Goal: Answer question/provide support: Share knowledge or assist other users

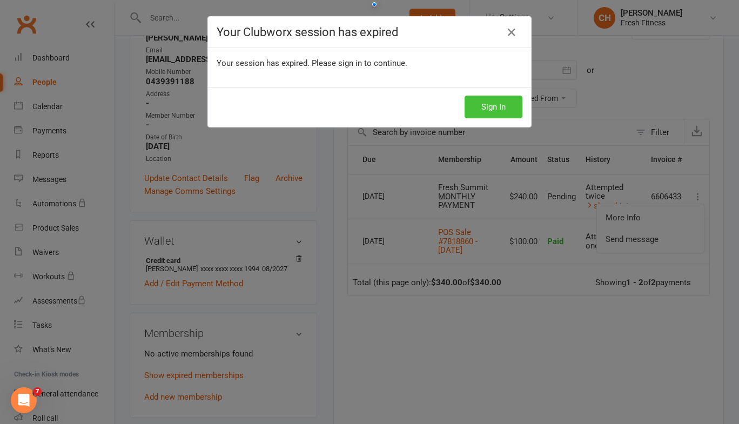
click at [489, 105] on button "Sign In" at bounding box center [494, 107] width 58 height 23
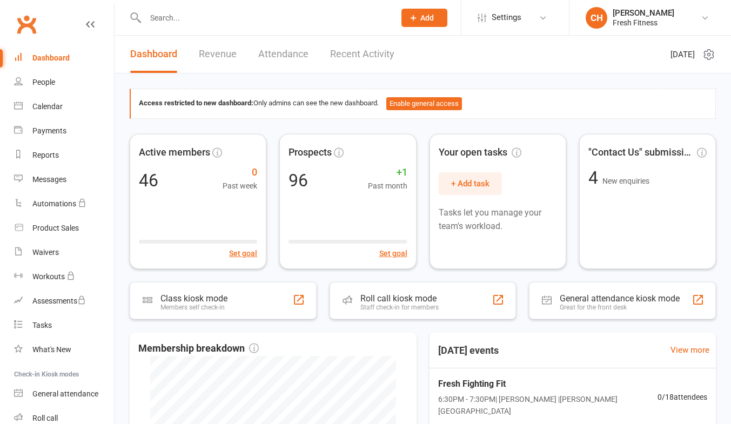
click at [163, 17] on input "text" at bounding box center [264, 17] width 245 height 15
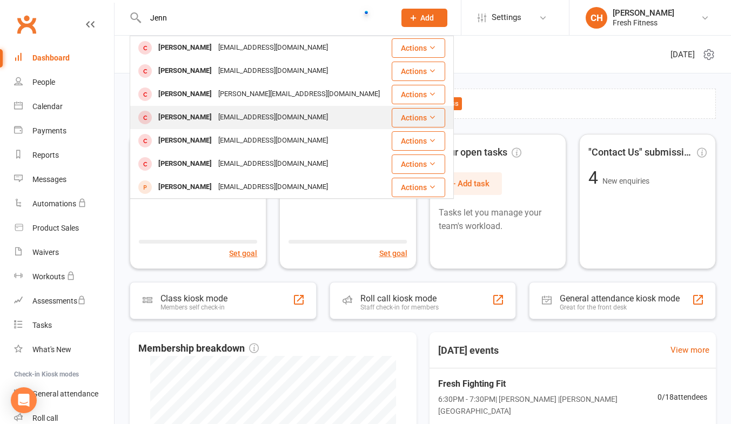
type input "Jenn"
click at [251, 118] on div "[EMAIL_ADDRESS][DOMAIN_NAME]" at bounding box center [273, 118] width 116 height 16
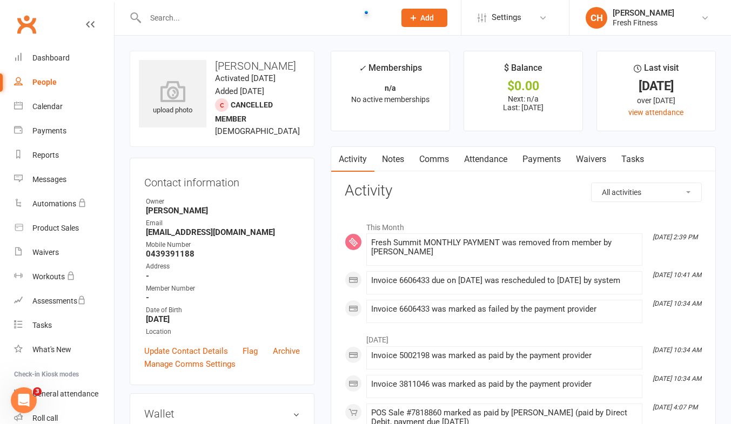
click at [544, 158] on link "Payments" at bounding box center [542, 159] width 54 height 25
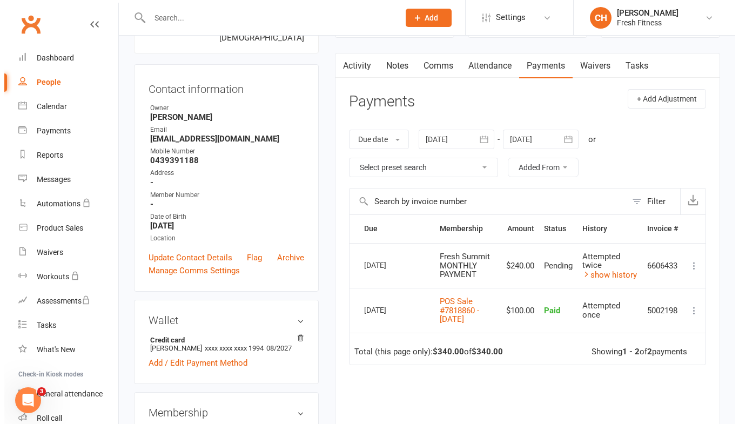
scroll to position [96, 0]
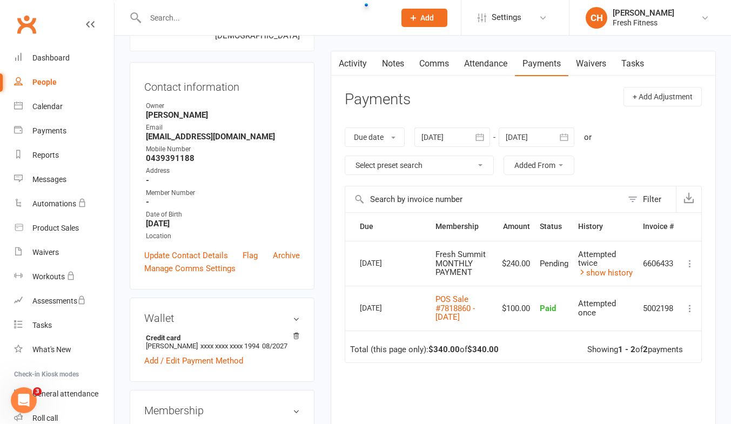
click at [690, 263] on icon at bounding box center [690, 263] width 11 height 11
click at [541, 276] on td "Pending" at bounding box center [554, 263] width 38 height 45
click at [594, 273] on link "show history" at bounding box center [605, 273] width 55 height 10
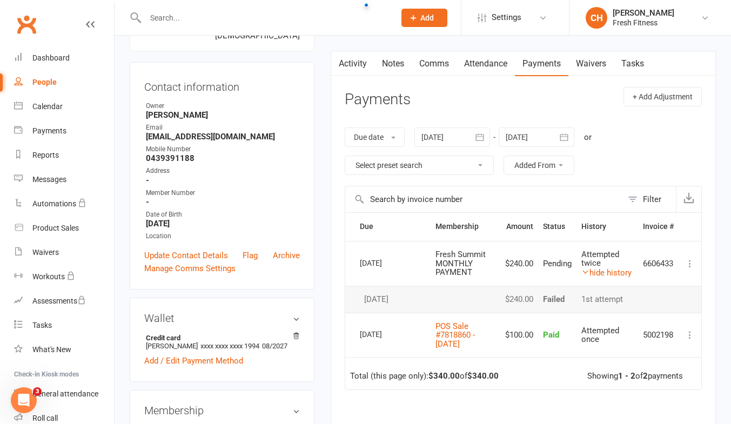
click at [690, 262] on icon at bounding box center [690, 263] width 11 height 11
click at [618, 283] on link "More Info" at bounding box center [642, 285] width 107 height 22
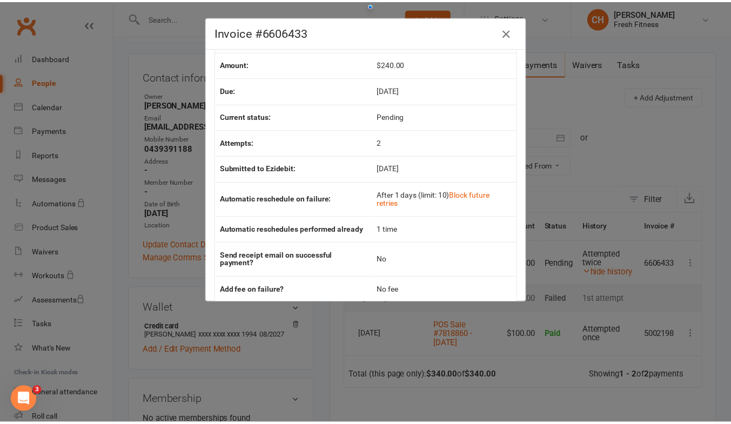
scroll to position [0, 0]
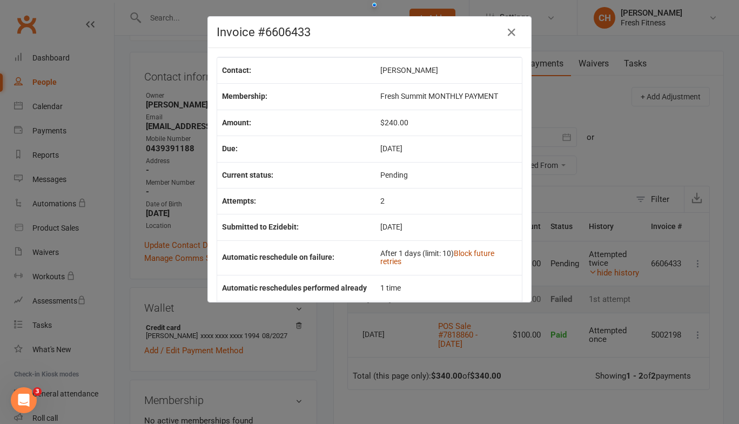
click at [462, 255] on link "Block future retries" at bounding box center [437, 257] width 114 height 17
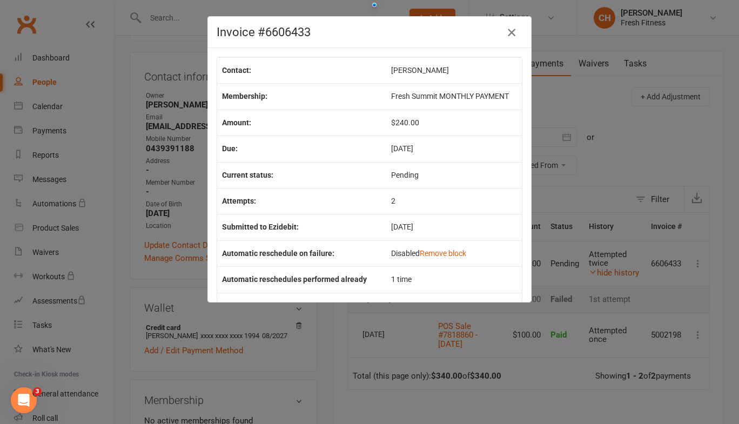
click at [505, 34] on icon "button" at bounding box center [511, 32] width 13 height 13
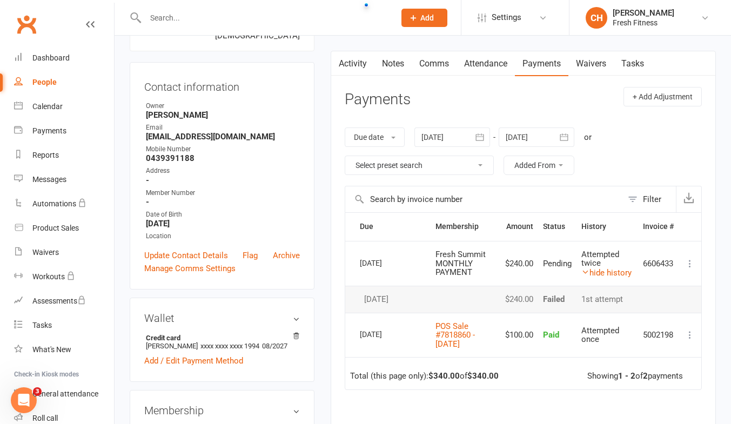
click at [688, 258] on icon at bounding box center [690, 263] width 11 height 11
click at [23, 397] on icon "Open Intercom Messenger" at bounding box center [24, 401] width 18 height 18
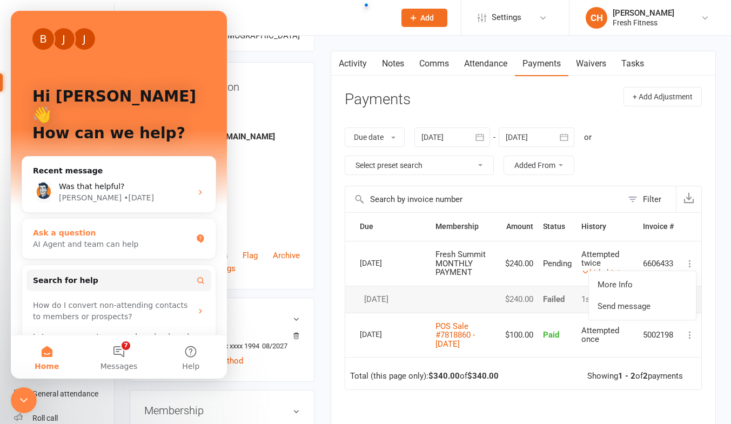
click at [80, 239] on div "AI Agent and team can help" at bounding box center [112, 244] width 159 height 11
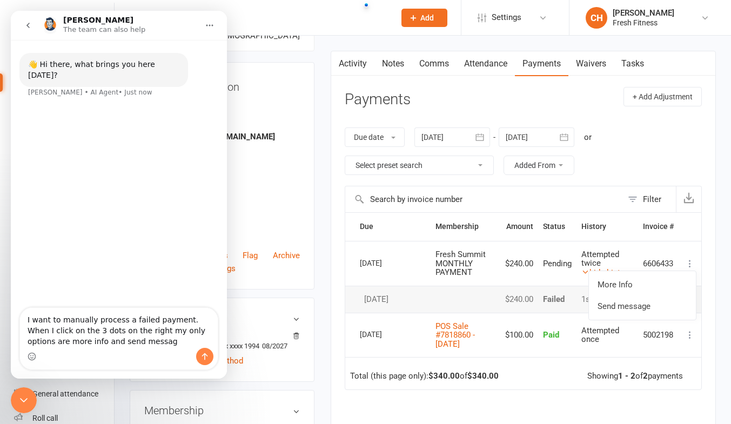
type textarea "I want to manually process a failed payment. When I click on the 3 dots on the …"
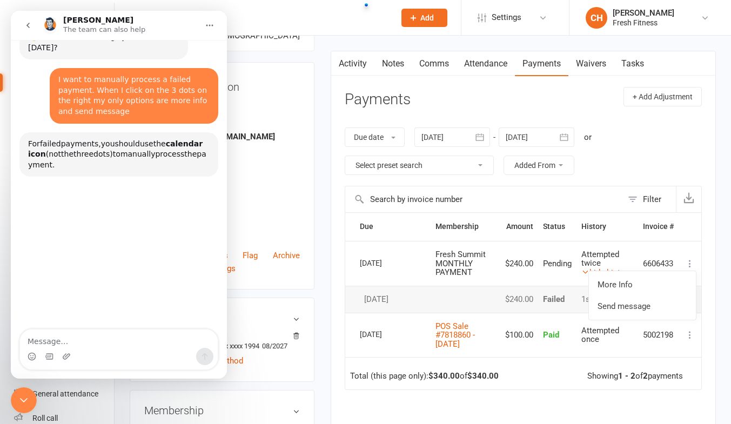
scroll to position [48, 0]
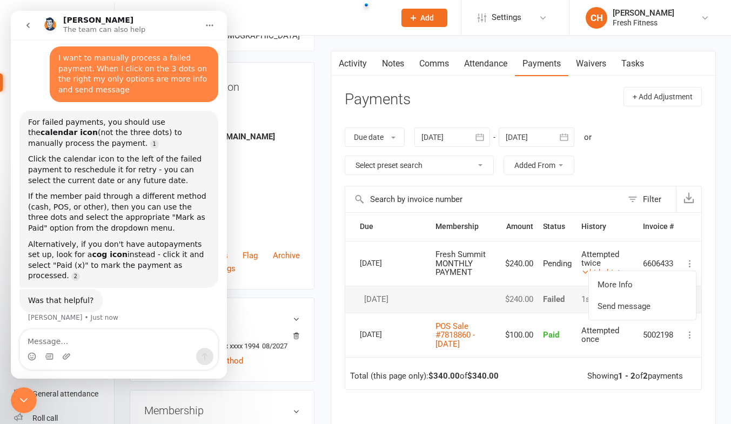
click at [673, 354] on td "5002198" at bounding box center [658, 335] width 41 height 45
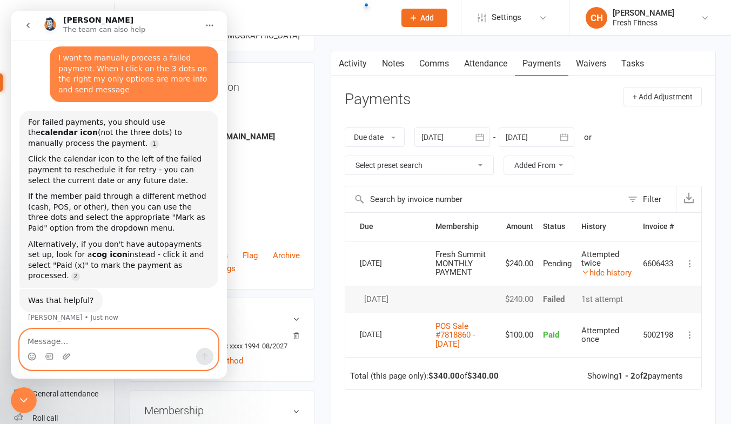
click at [34, 338] on textarea "Message…" at bounding box center [119, 339] width 198 height 18
type textarea "I'll try that and let you know"
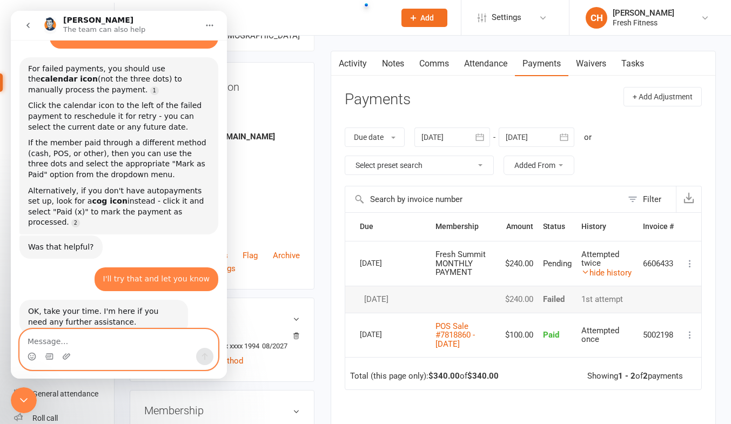
scroll to position [109, 0]
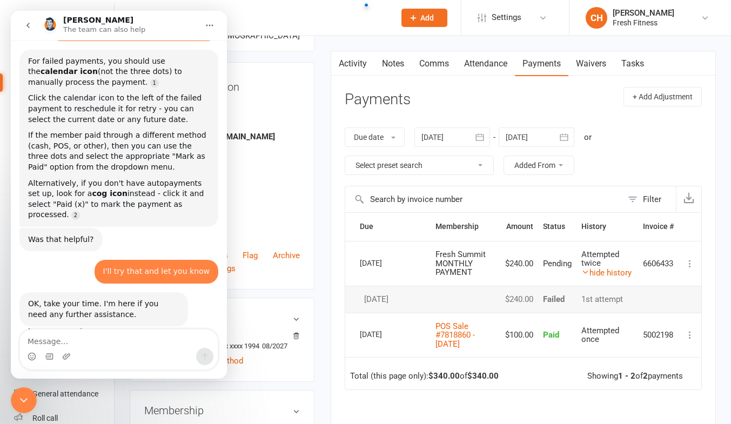
click at [28, 25] on icon "go back" at bounding box center [27, 25] width 3 height 5
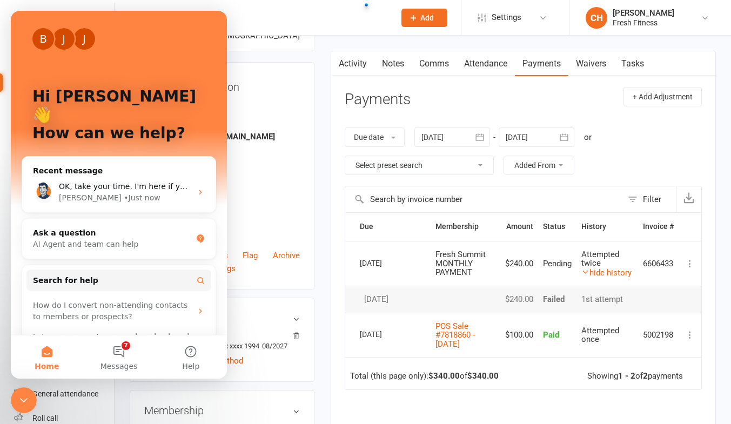
scroll to position [0, 0]
click at [255, 12] on input "text" at bounding box center [264, 17] width 245 height 15
click at [24, 397] on icon "Close Intercom Messenger" at bounding box center [23, 400] width 13 height 13
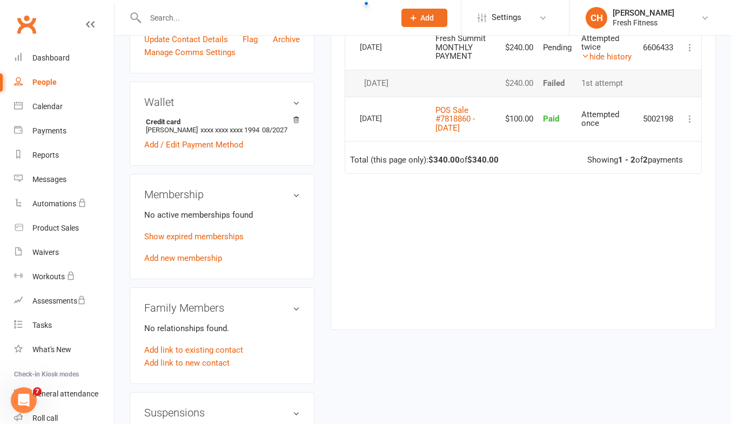
scroll to position [309, 0]
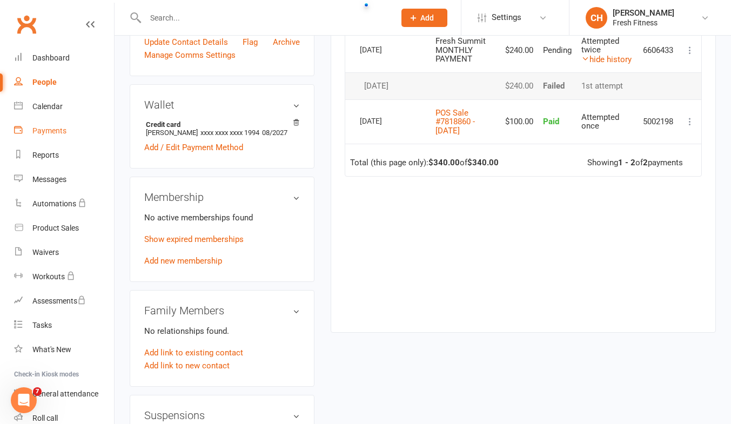
click at [49, 127] on div "Payments" at bounding box center [49, 130] width 34 height 9
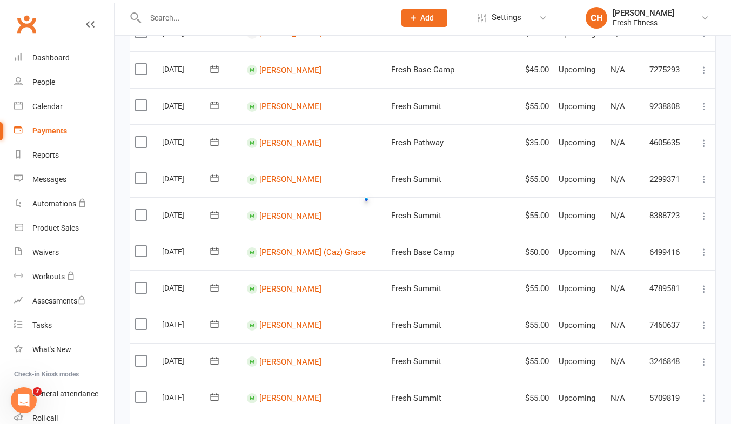
scroll to position [844, 0]
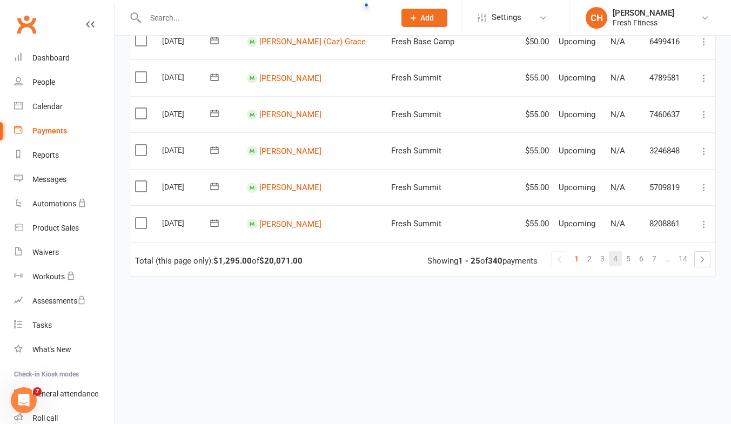
click at [616, 252] on span "4" at bounding box center [615, 258] width 4 height 15
click at [642, 252] on span "6" at bounding box center [641, 258] width 4 height 15
click at [641, 252] on span "7" at bounding box center [641, 258] width 4 height 15
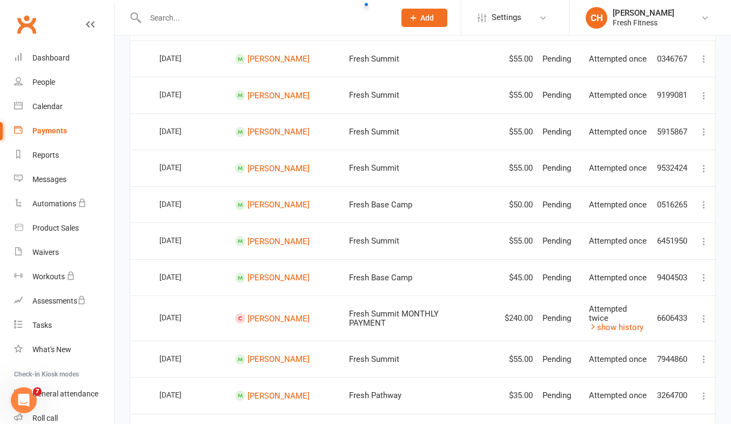
scroll to position [389, 0]
click at [704, 313] on icon at bounding box center [704, 318] width 11 height 11
click at [624, 323] on link "show history" at bounding box center [616, 328] width 55 height 10
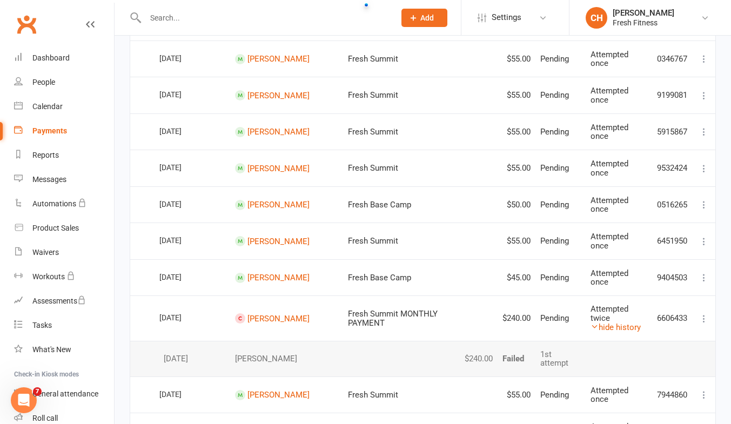
click at [24, 397] on icon "Open Intercom Messenger" at bounding box center [24, 400] width 8 height 9
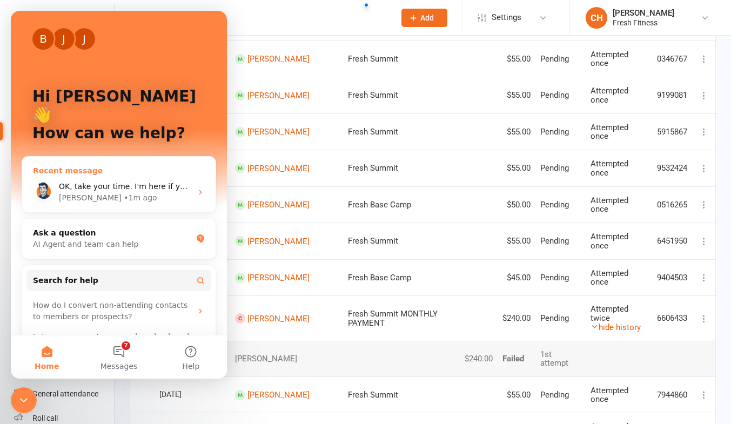
click at [196, 188] on icon "Intercom messenger" at bounding box center [200, 192] width 9 height 9
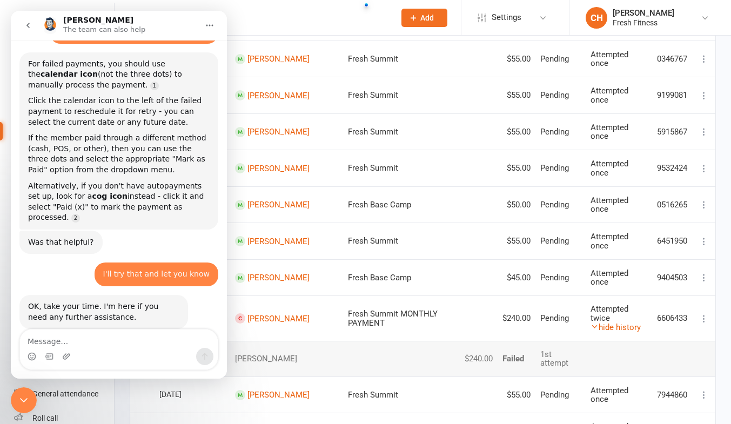
scroll to position [109, 0]
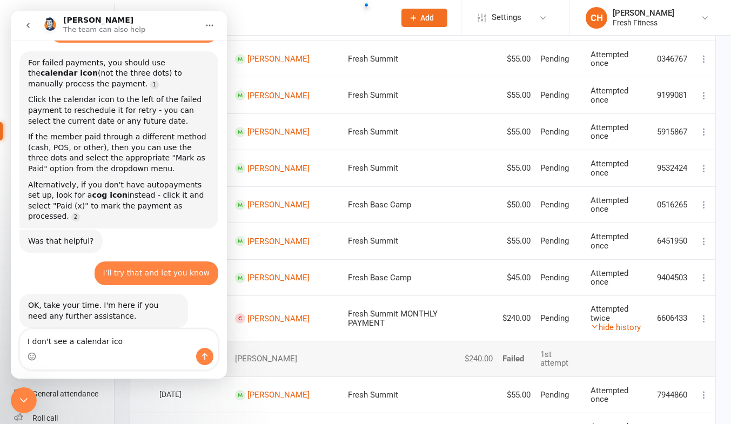
type textarea "I don't see a calendar icon"
type textarea "#"
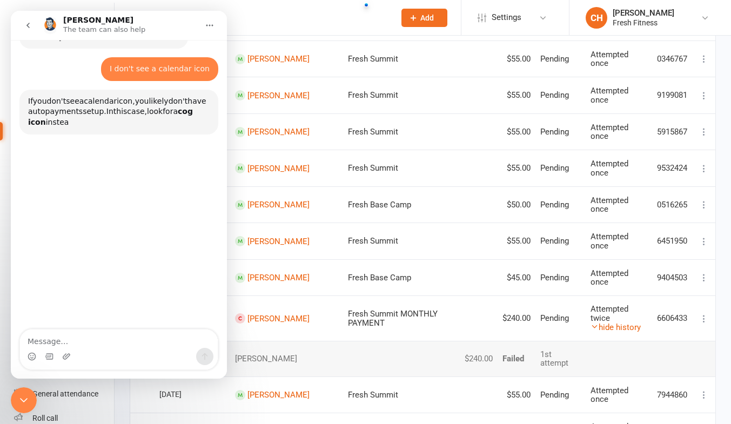
scroll to position [387, 0]
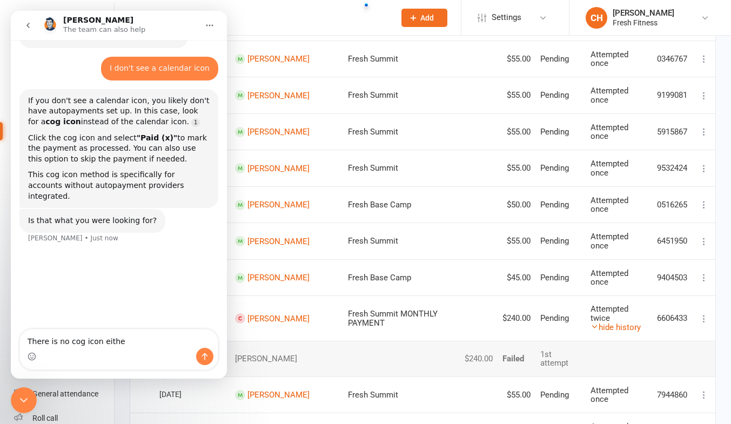
type textarea "There is no cog icon either"
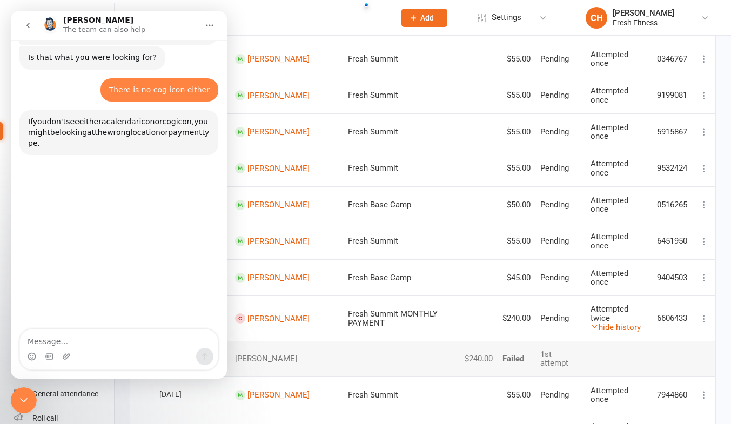
scroll to position [561, 0]
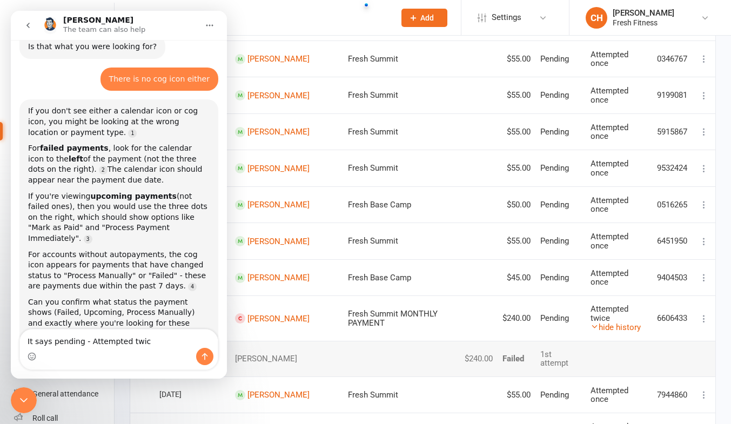
type textarea "It says pending - Attempted twice"
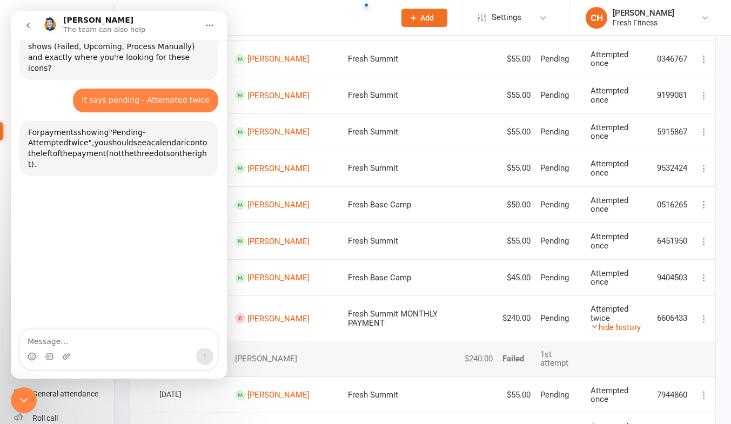
scroll to position [827, 0]
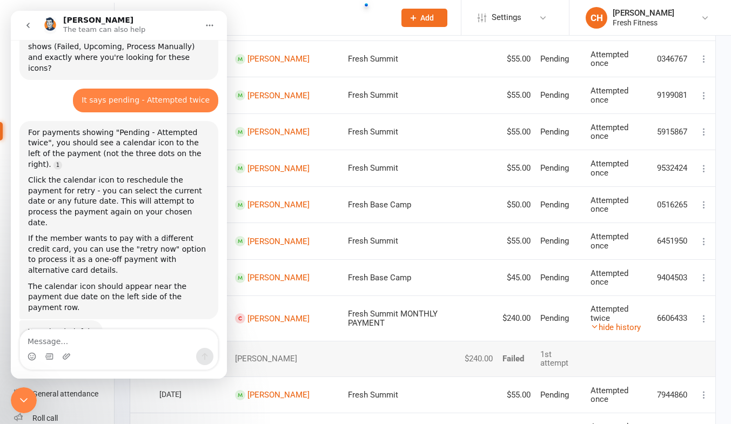
click at [17, 398] on div "Close Intercom Messenger" at bounding box center [24, 400] width 26 height 26
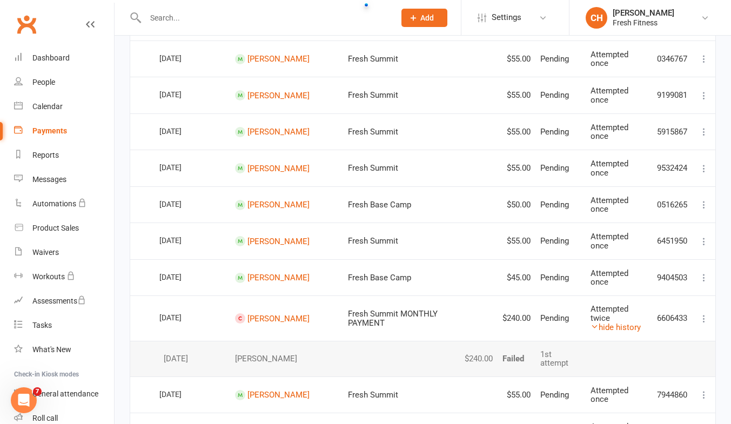
click at [208, 313] on div "[DATE]" at bounding box center [184, 317] width 50 height 17
drag, startPoint x: 208, startPoint y: 313, endPoint x: 158, endPoint y: 314, distance: 49.2
click at [158, 314] on td "[DATE]" at bounding box center [193, 318] width 76 height 45
click at [47, 81] on div "People" at bounding box center [43, 82] width 23 height 9
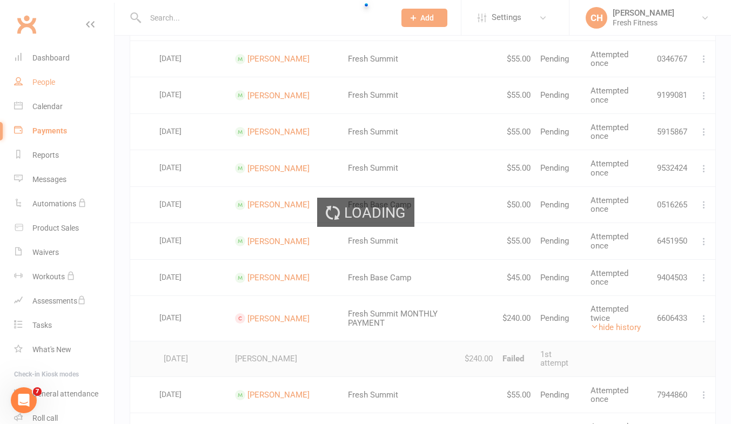
select select "50"
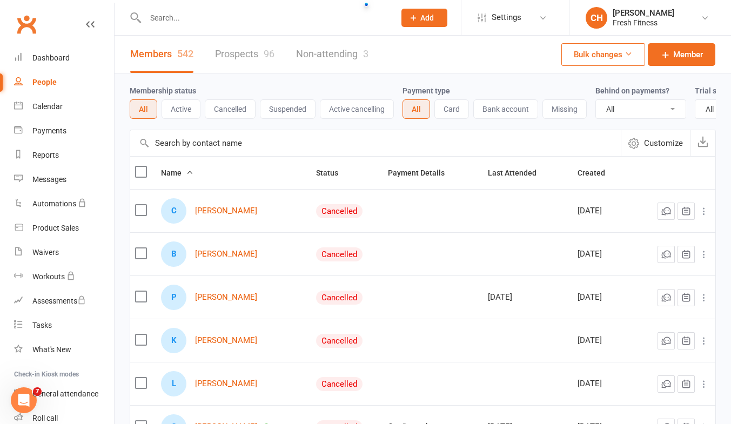
click at [676, 111] on select "All No Yes" at bounding box center [641, 109] width 90 height 18
click at [597, 100] on select "All No Yes" at bounding box center [641, 109] width 90 height 18
click at [165, 15] on input "text" at bounding box center [264, 17] width 245 height 15
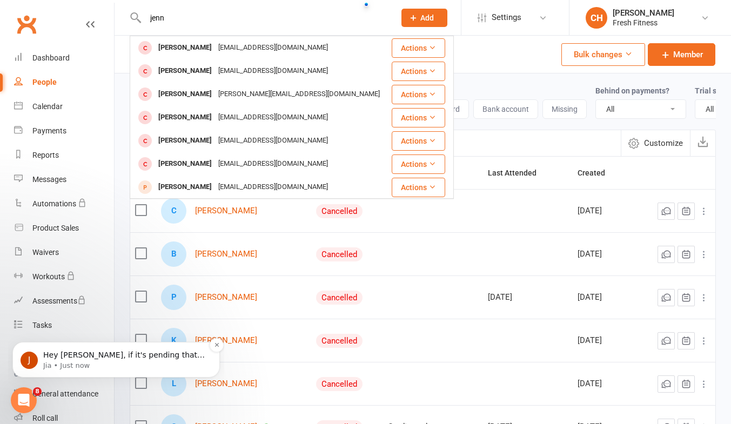
type input "jenn"
click at [153, 358] on p "Hey [PERSON_NAME], if it's pending that means that it's being processed by Ezid…" at bounding box center [124, 355] width 163 height 11
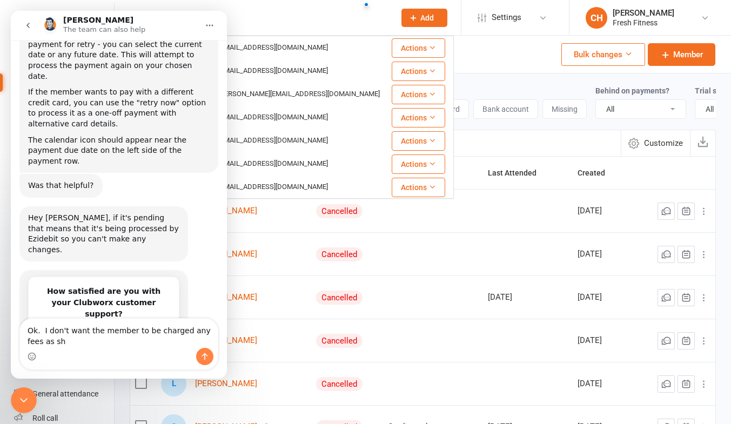
scroll to position [986, 0]
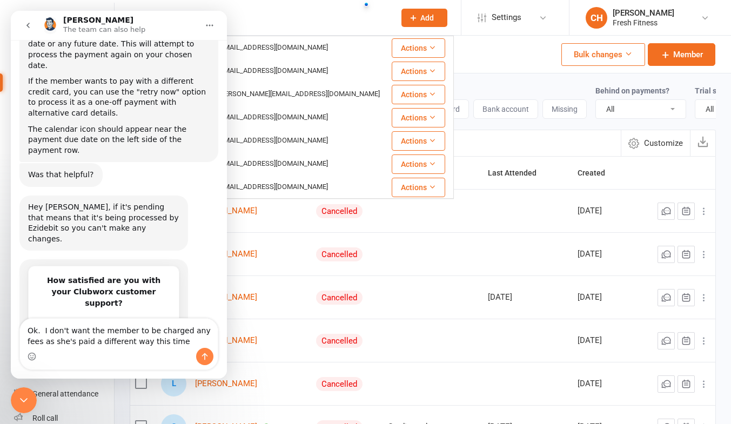
type textarea "Ok. I don't want the member to be charged any fees as she's paid a different wa…"
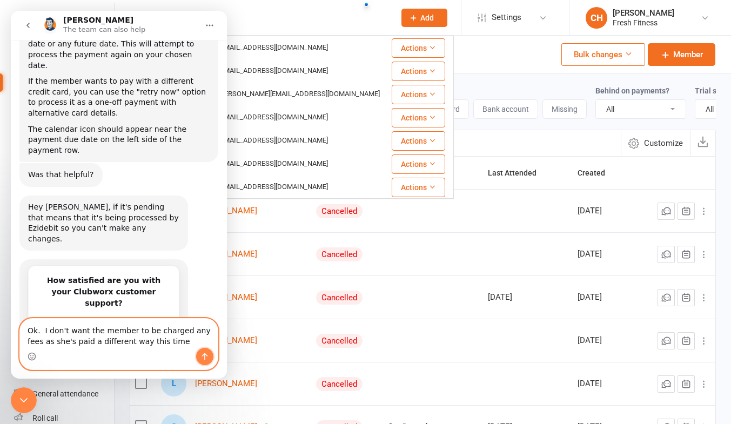
click at [204, 358] on icon "Send a message…" at bounding box center [204, 356] width 9 height 9
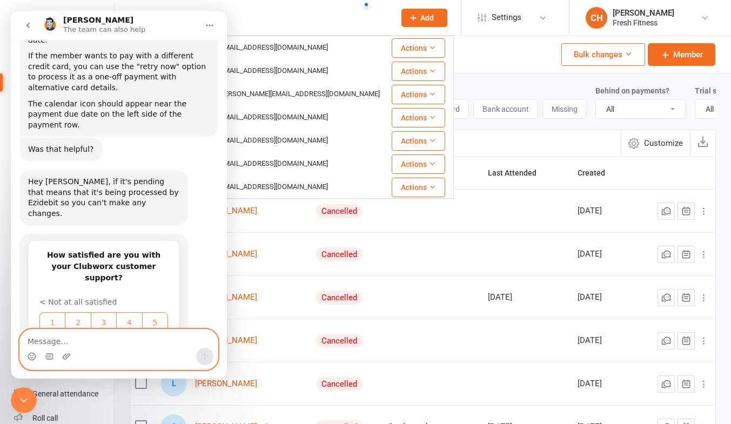
scroll to position [1028, 0]
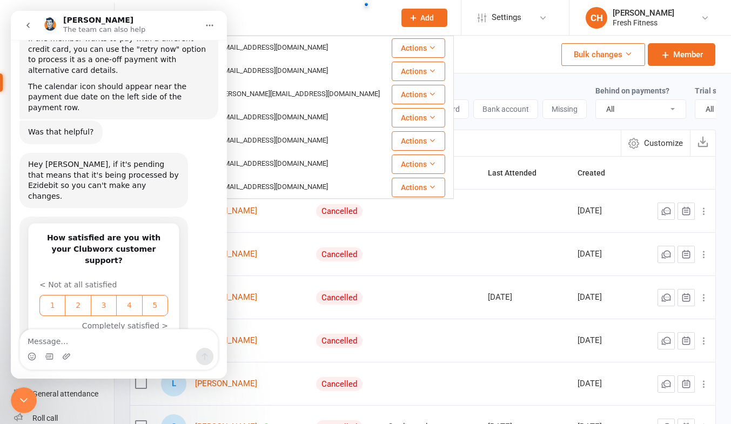
click at [29, 25] on icon "go back" at bounding box center [28, 25] width 9 height 9
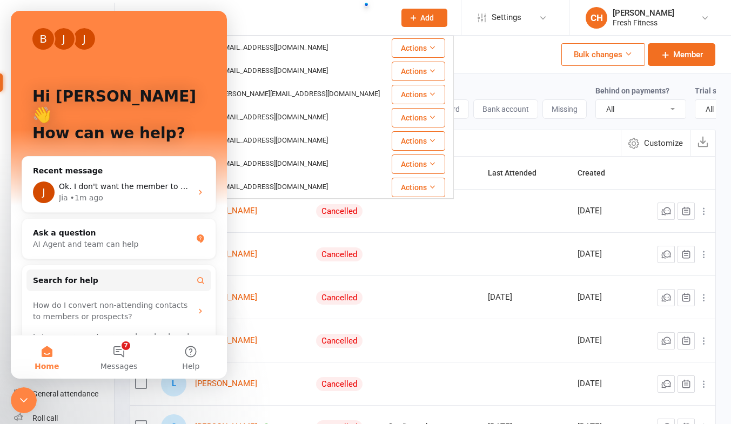
scroll to position [0, 0]
click at [24, 398] on icon "Close Intercom Messenger" at bounding box center [23, 400] width 13 height 13
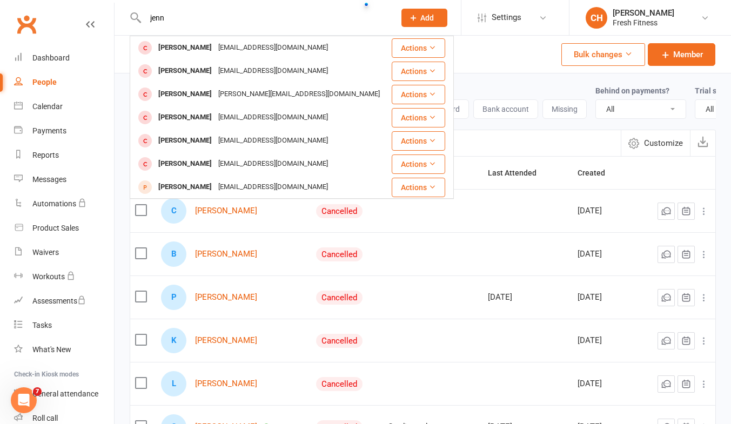
click at [429, 223] on td at bounding box center [433, 210] width 100 height 43
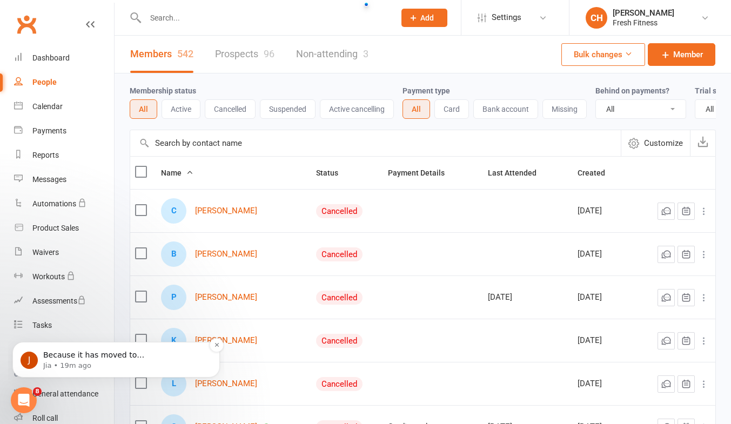
click at [118, 355] on p "Because it has moved to [GEOGRAPHIC_DATA], we aren't able to stop Ezidebit from…" at bounding box center [124, 355] width 163 height 11
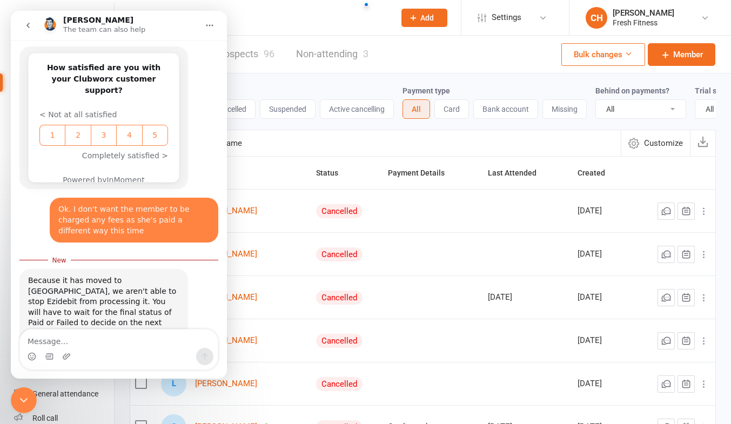
scroll to position [1202, 0]
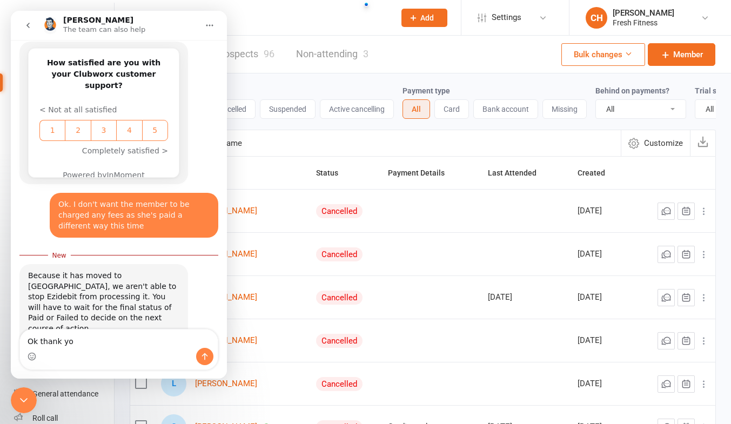
type textarea "Ok thank you"
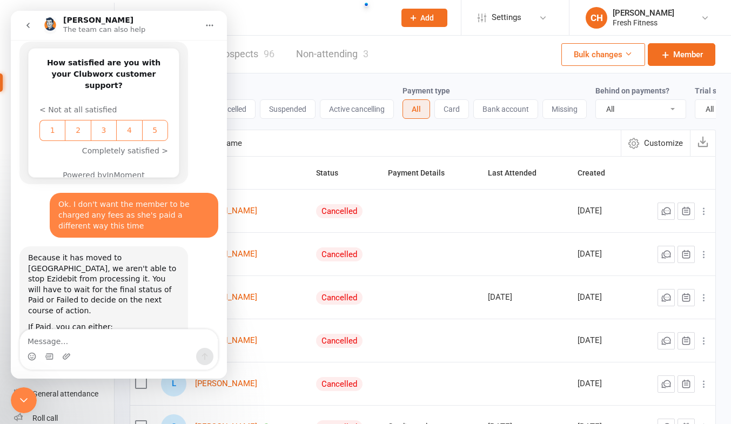
scroll to position [1216, 0]
